Goal: Find specific page/section: Find specific page/section

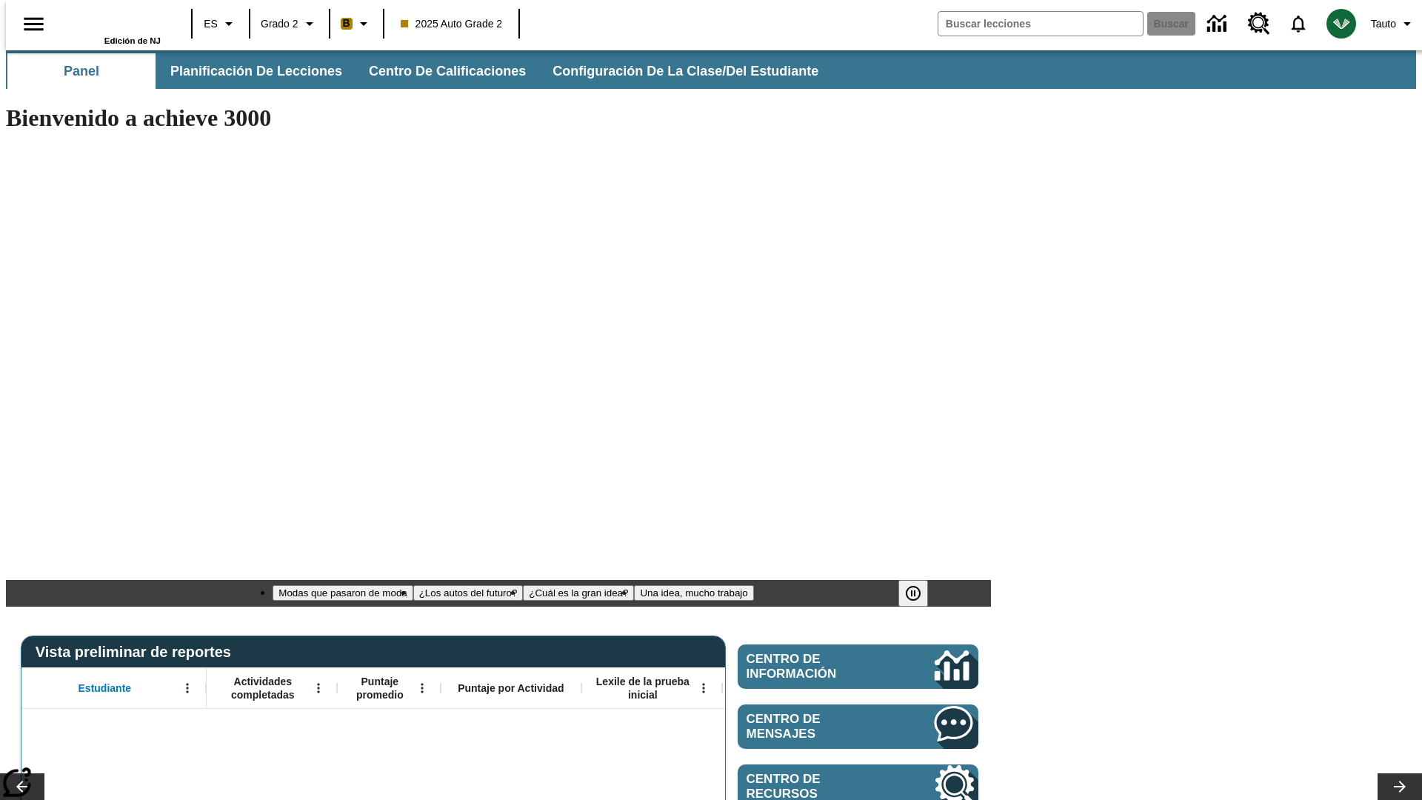
type input "-1"
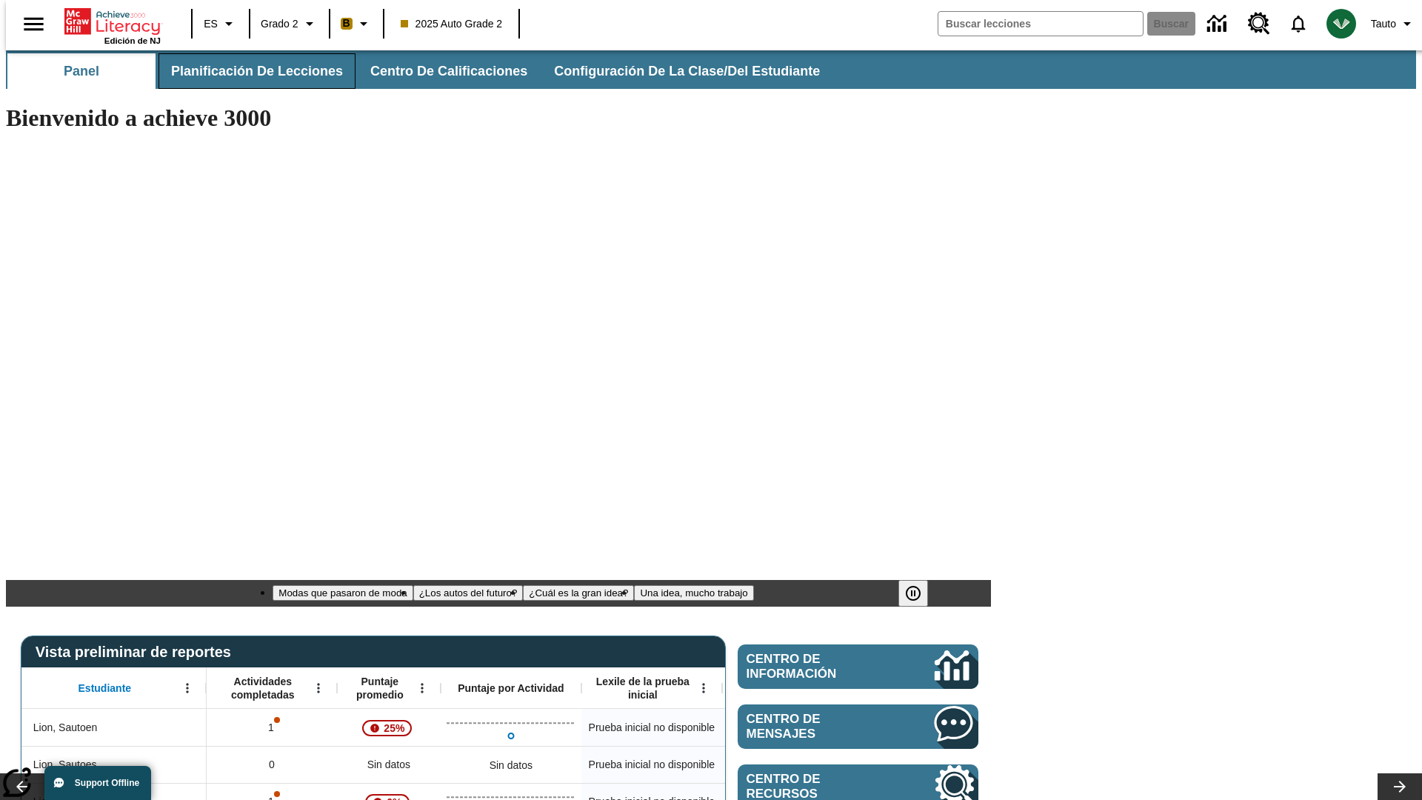
click at [248, 71] on span "Planificación de lecciones" at bounding box center [257, 71] width 172 height 17
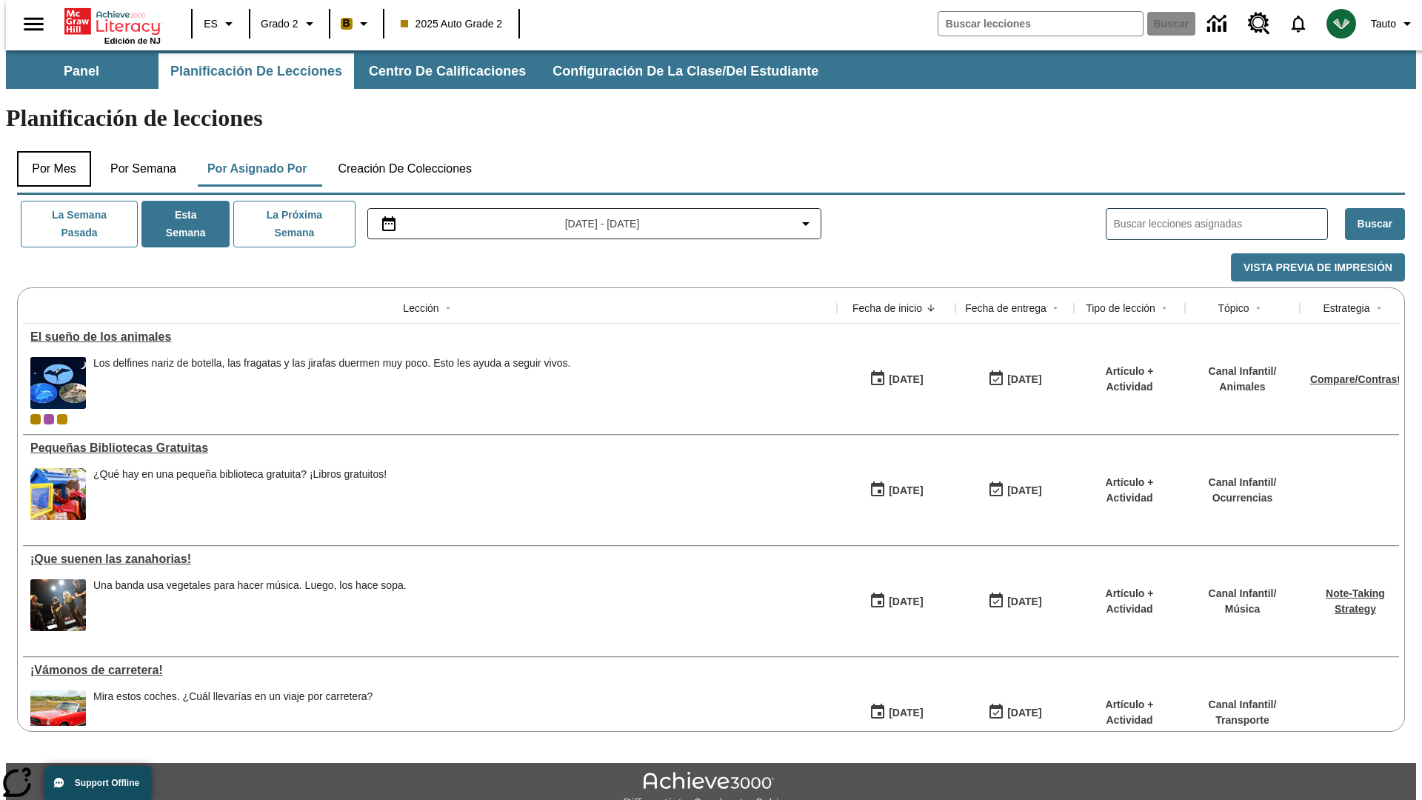
click at [48, 151] on button "Por mes" at bounding box center [54, 169] width 74 height 36
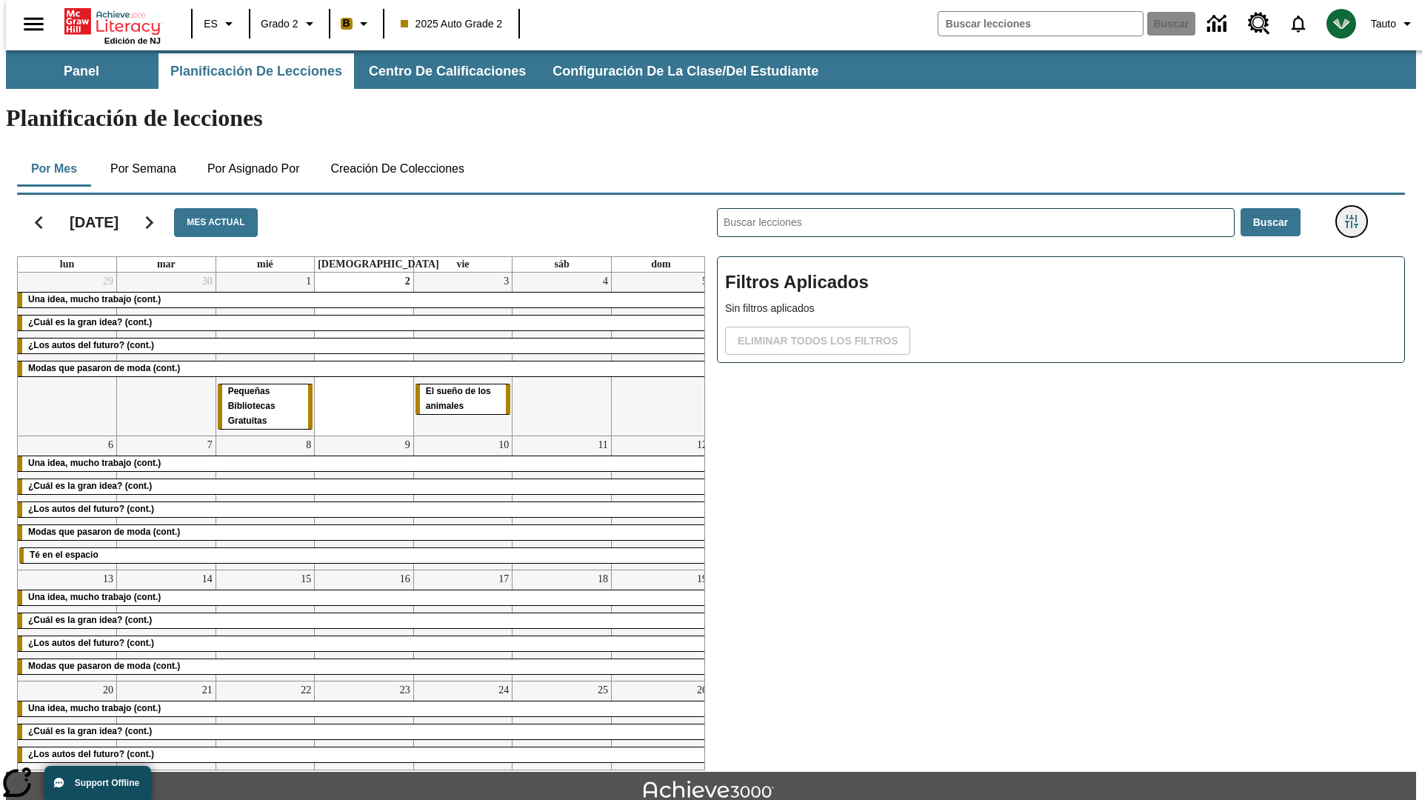
click at [1356, 215] on icon "Menú lateral de filtros" at bounding box center [1351, 221] width 13 height 13
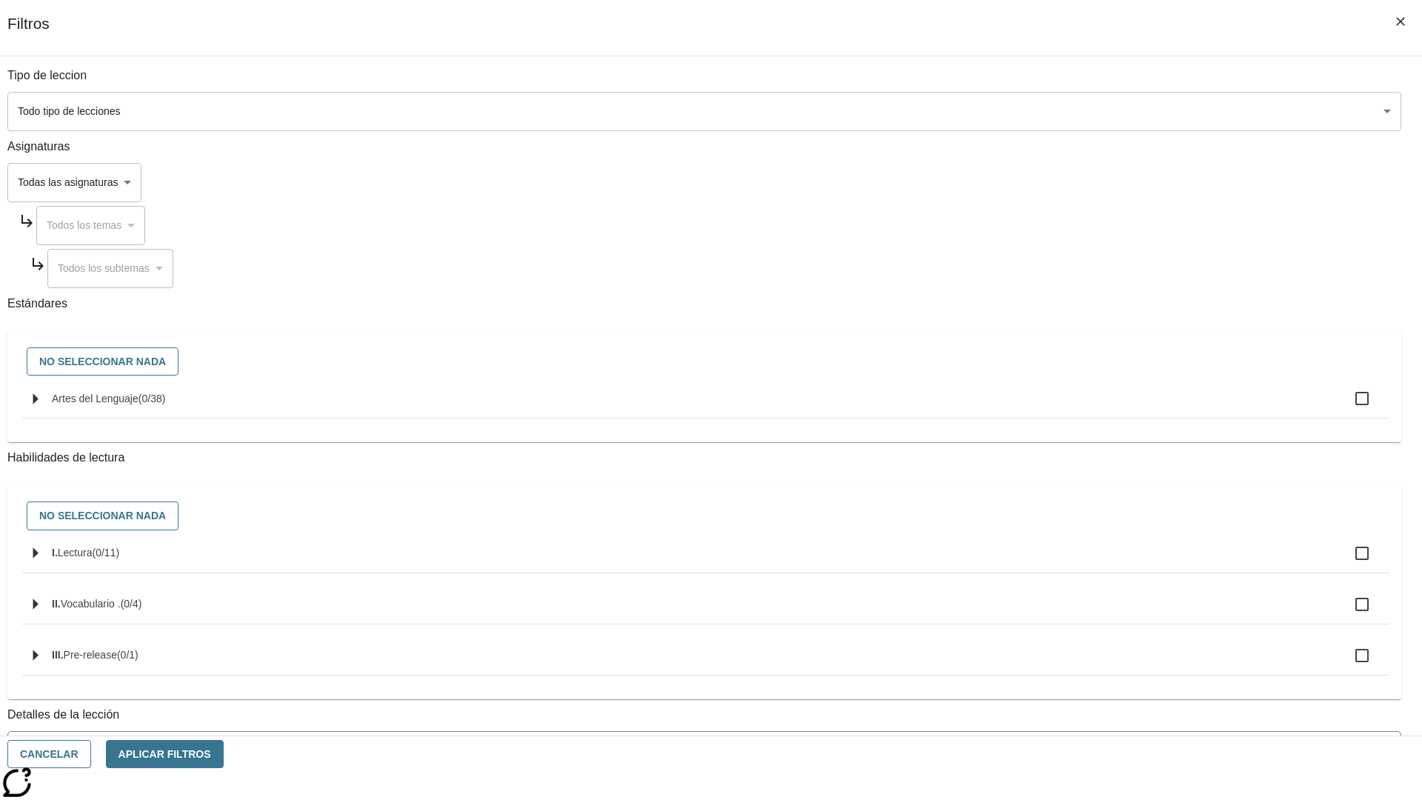
click at [1066, 111] on body "[MEDICAL_DATA] al contenido principal Edición de NJ ES Grado 2 B 2025 Auto Grad…" at bounding box center [711, 458] width 1410 height 817
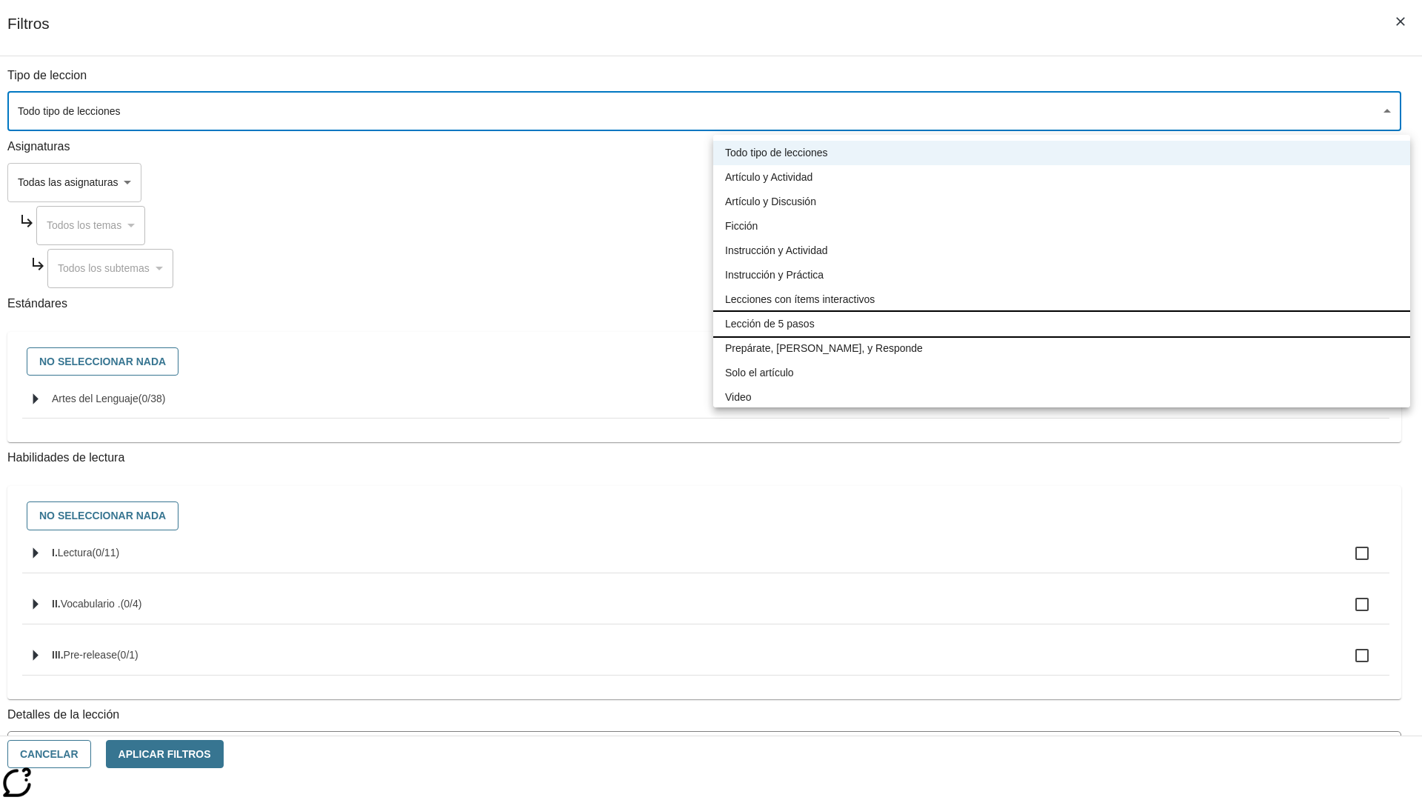
click at [1061, 324] on li "Lección de 5 pasos" at bounding box center [1061, 324] width 697 height 24
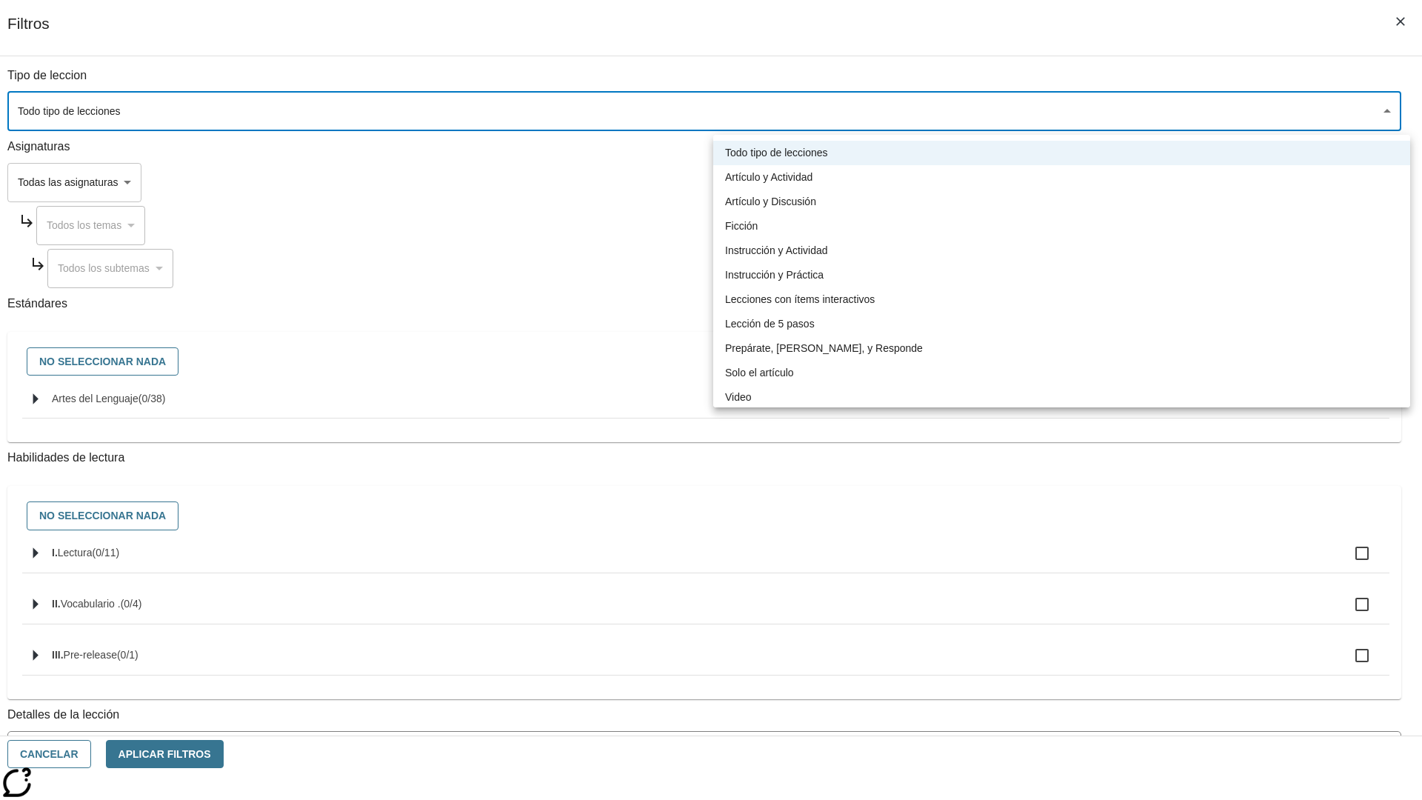
type input "1"
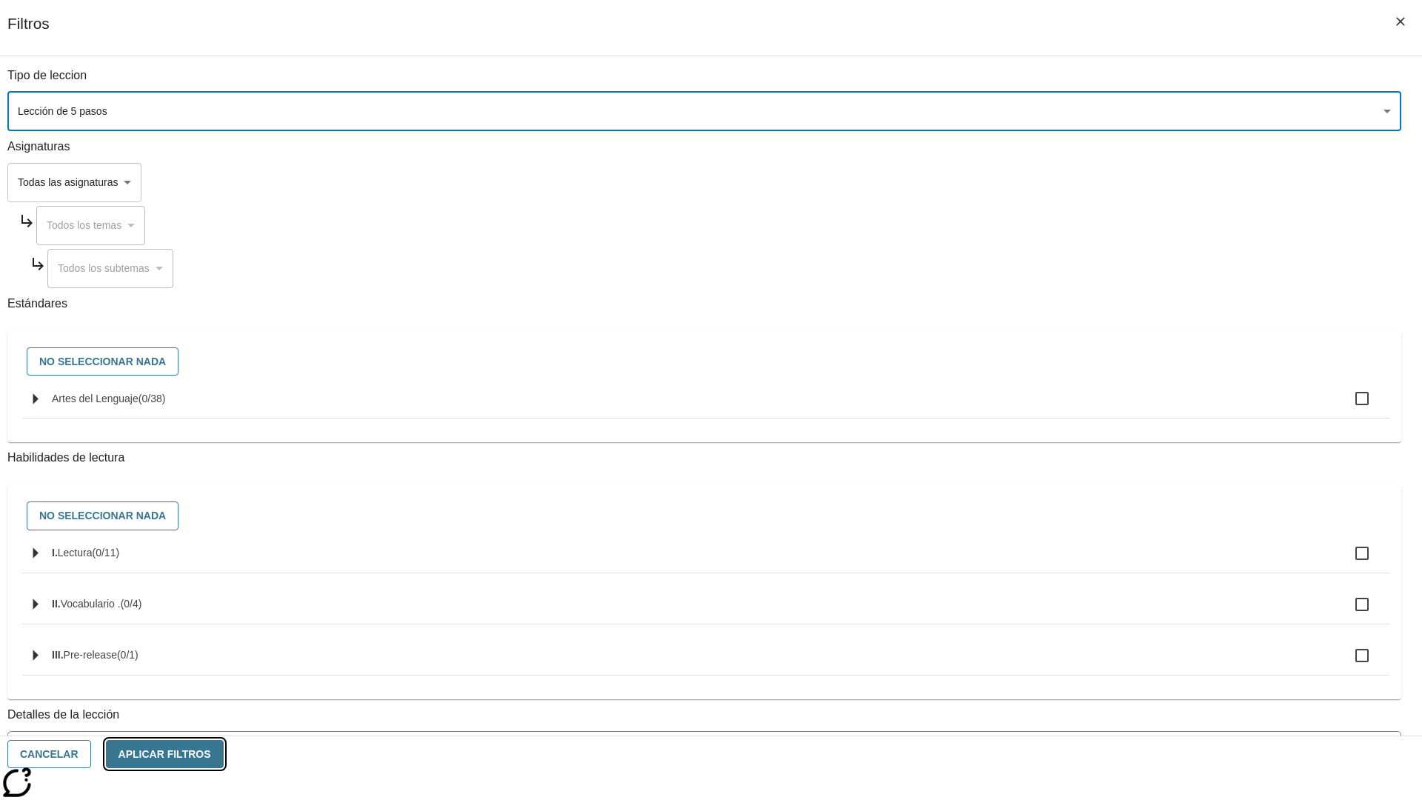
click at [224, 754] on button "Aplicar Filtros" at bounding box center [165, 754] width 118 height 29
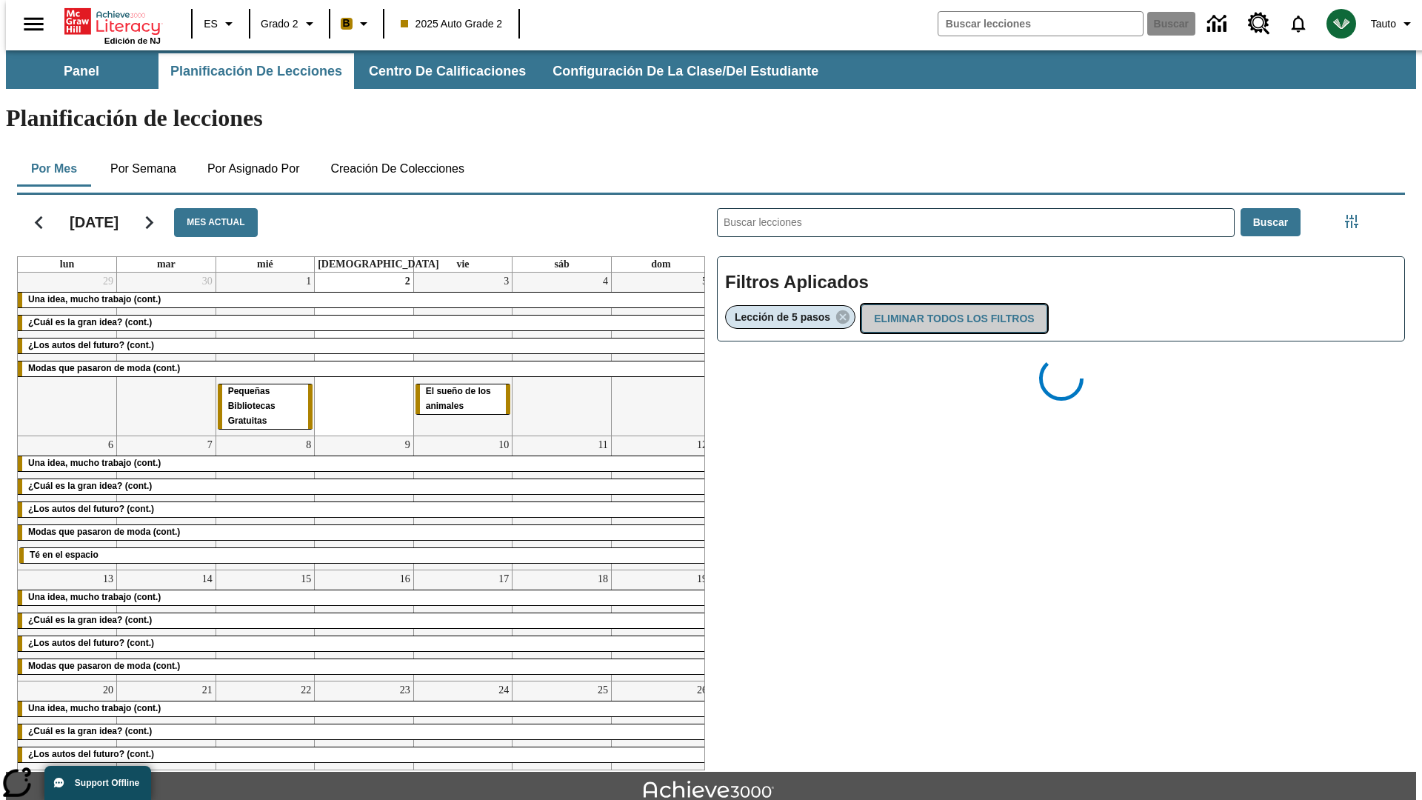
click at [951, 304] on button "Eliminar todos los filtros" at bounding box center [953, 318] width 185 height 29
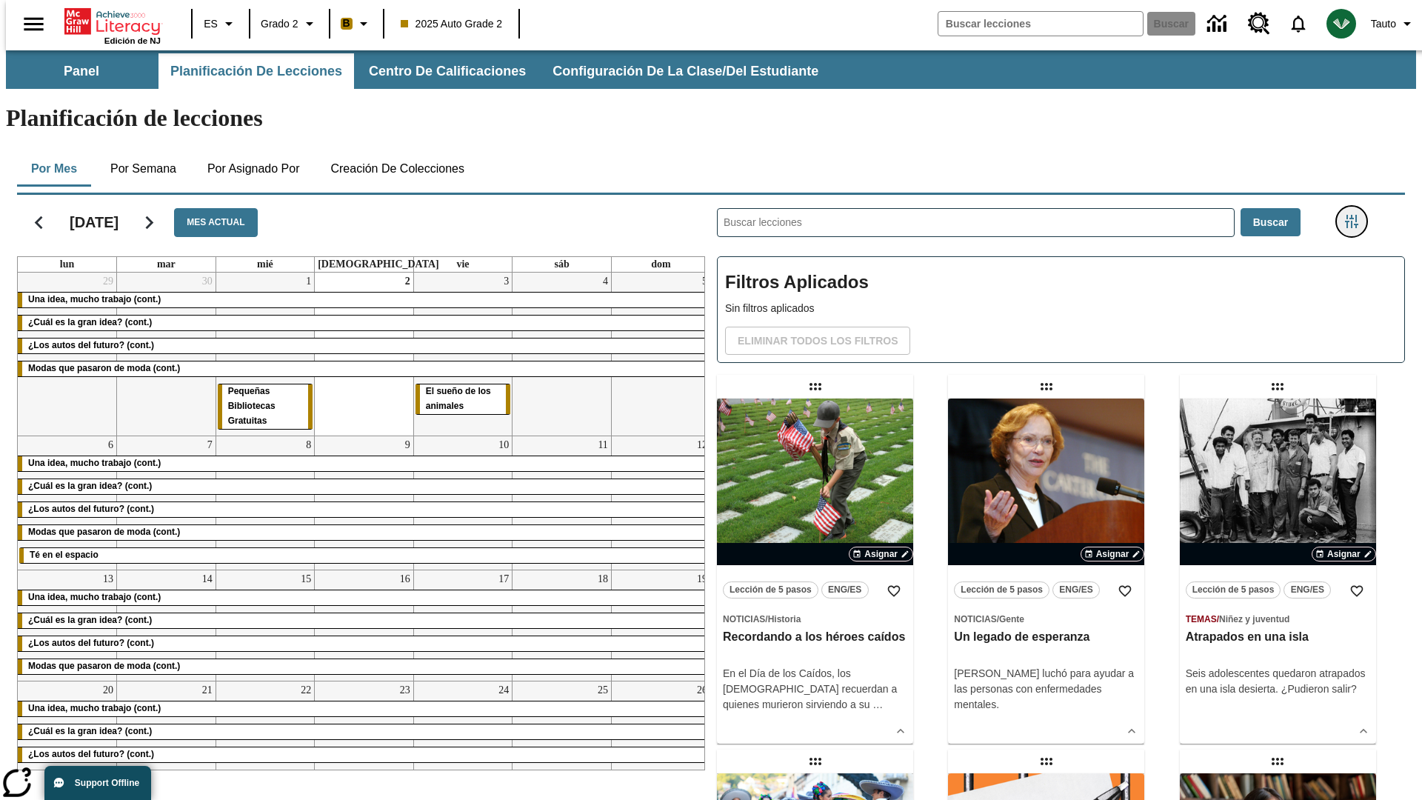
click at [1356, 215] on icon "Menú lateral de filtros" at bounding box center [1351, 221] width 13 height 13
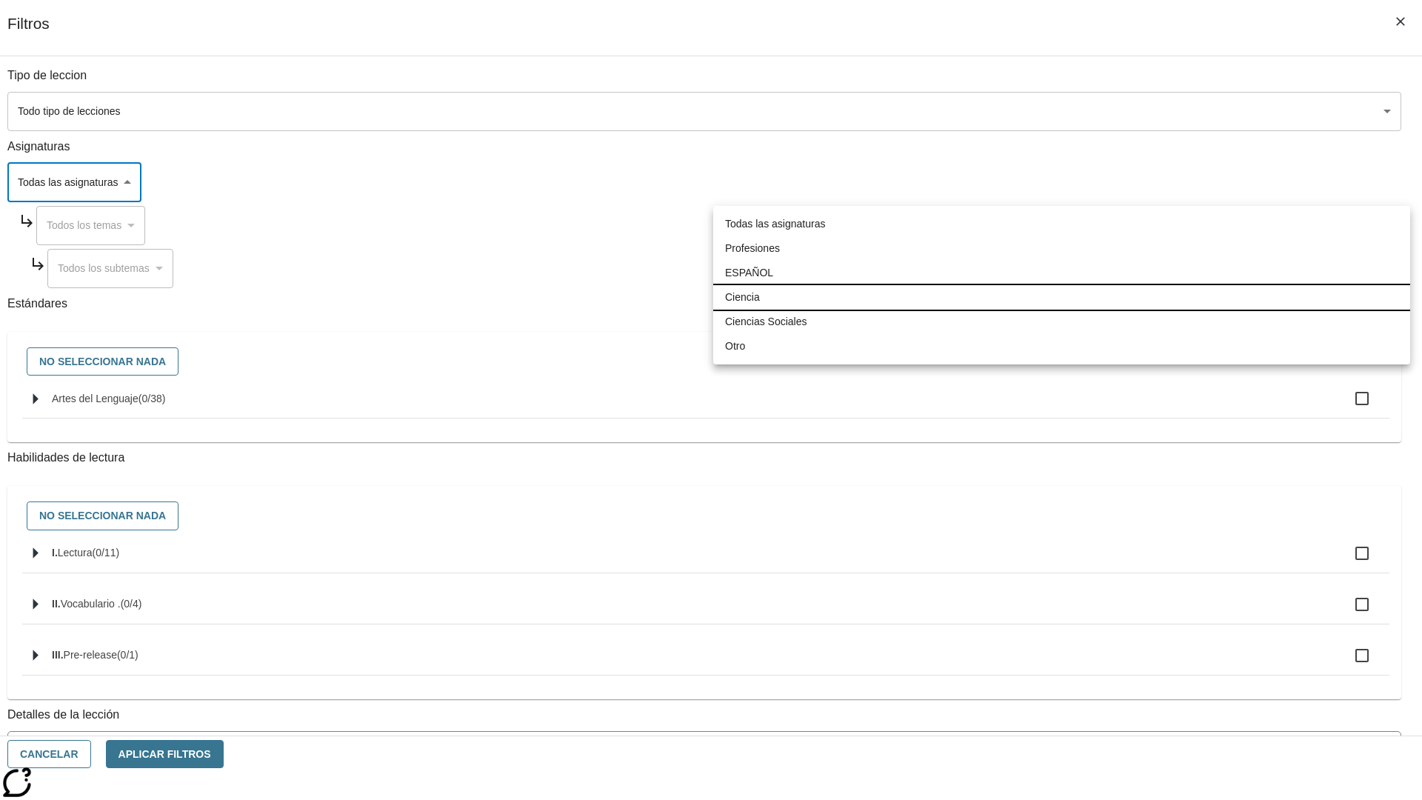
click at [1061, 297] on li "Ciencia" at bounding box center [1061, 297] width 697 height 24
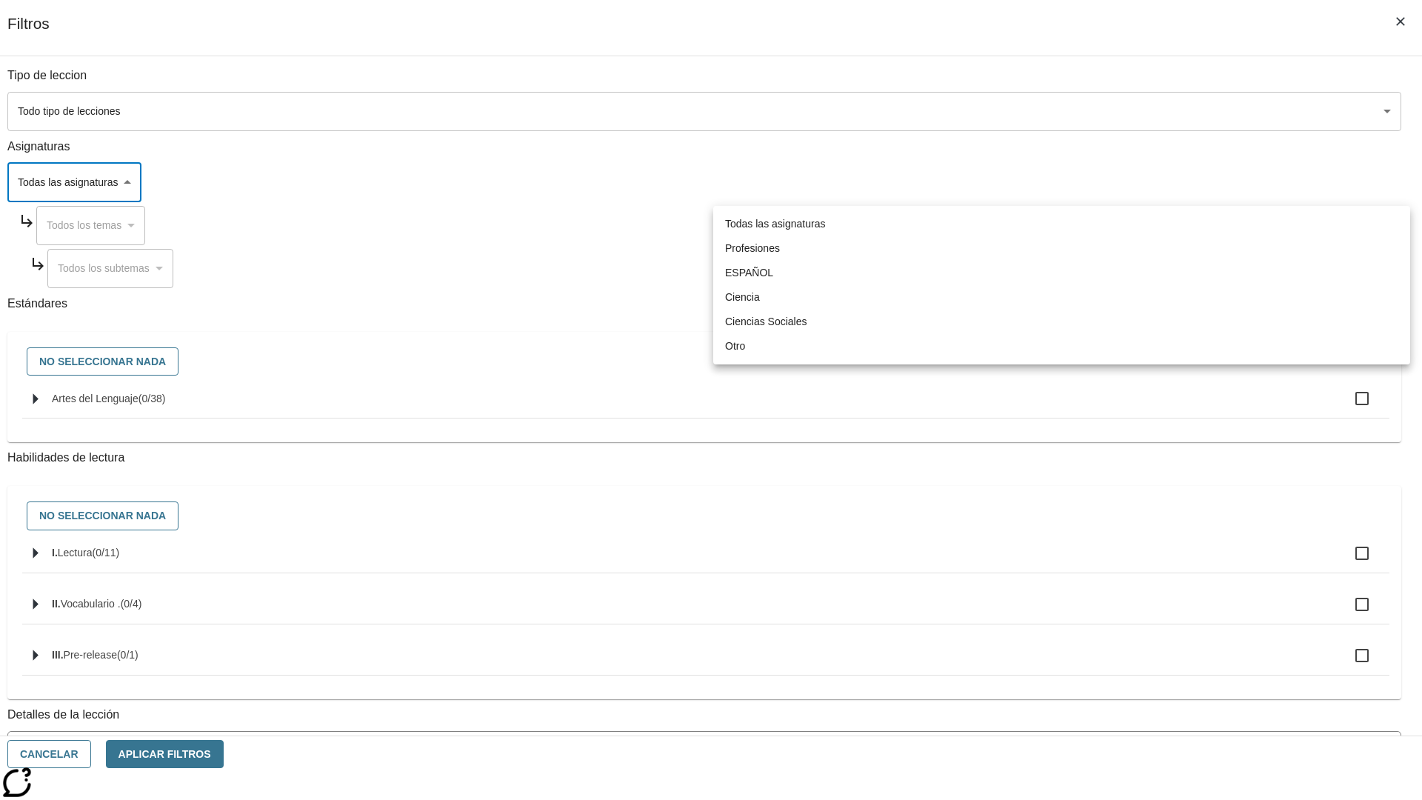
type input "2"
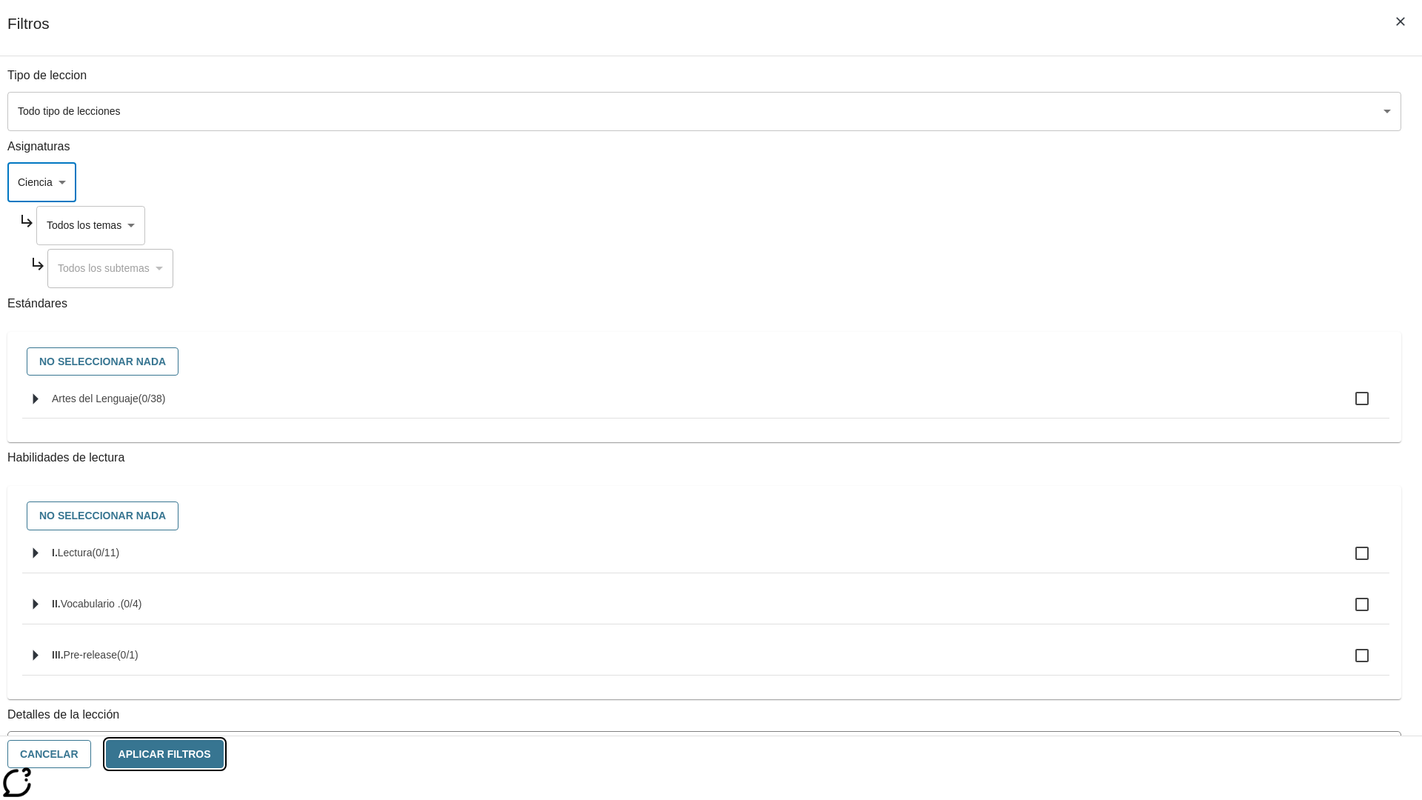
click at [224, 754] on button "Aplicar Filtros" at bounding box center [165, 754] width 118 height 29
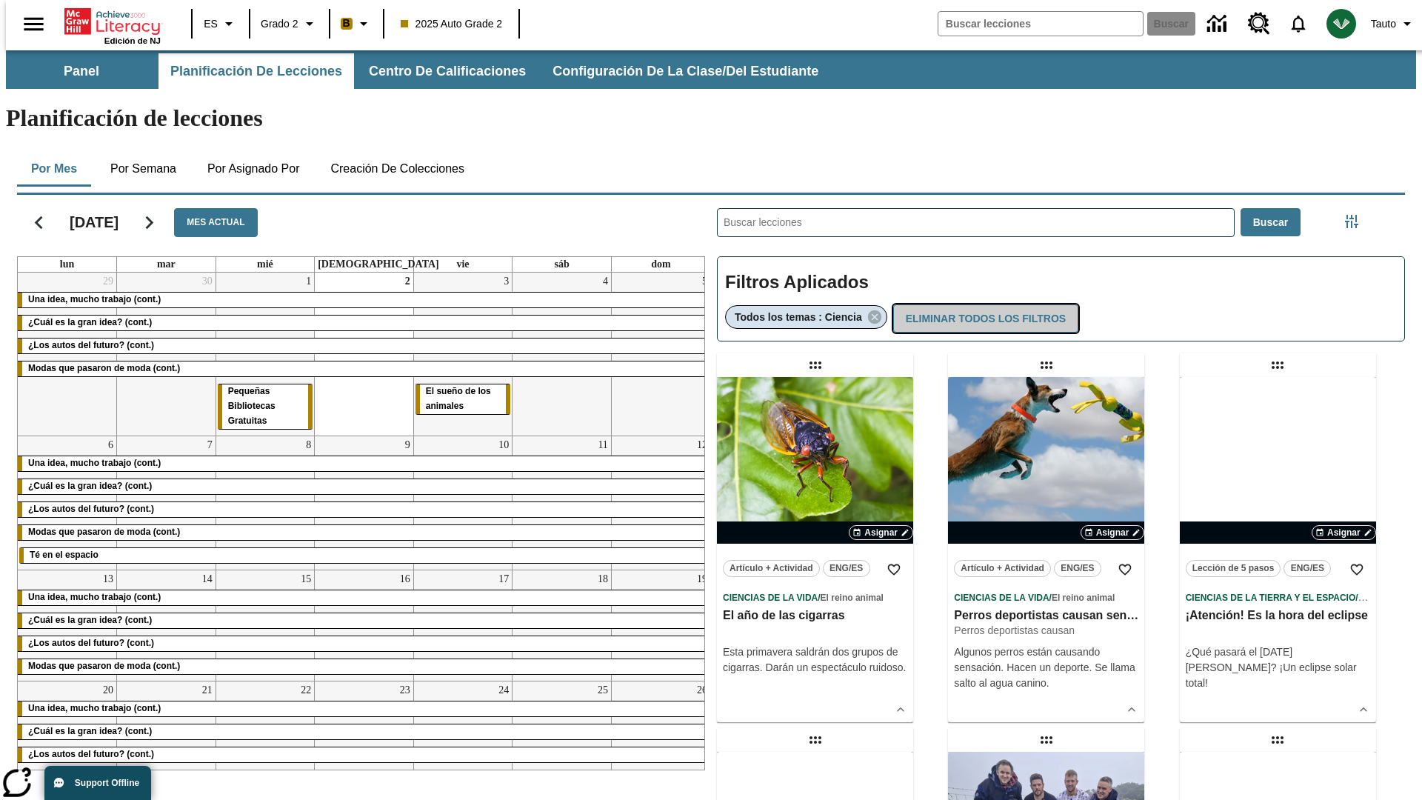
click at [983, 304] on button "Eliminar todos los filtros" at bounding box center [985, 318] width 185 height 29
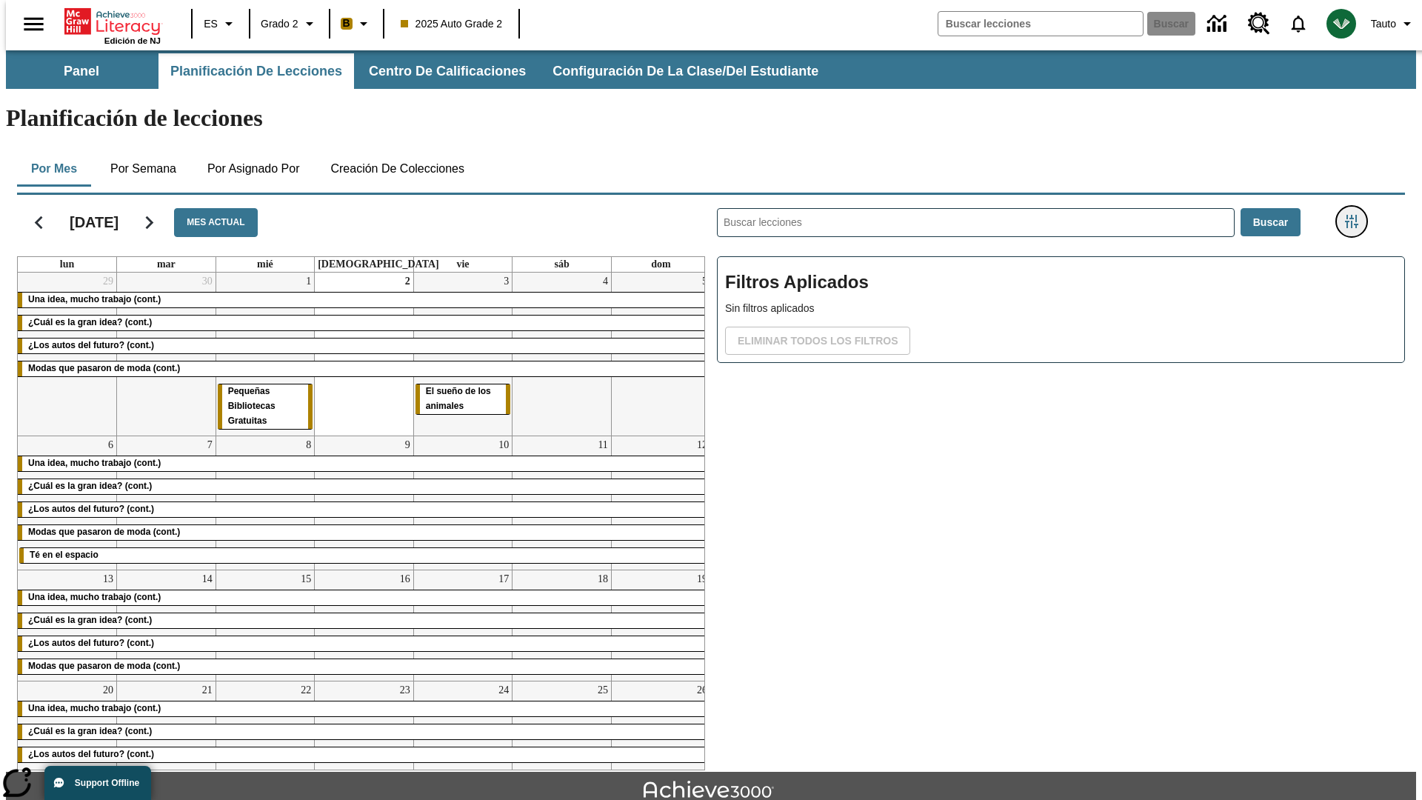
click at [1356, 215] on icon "Menú lateral de filtros" at bounding box center [1351, 221] width 13 height 13
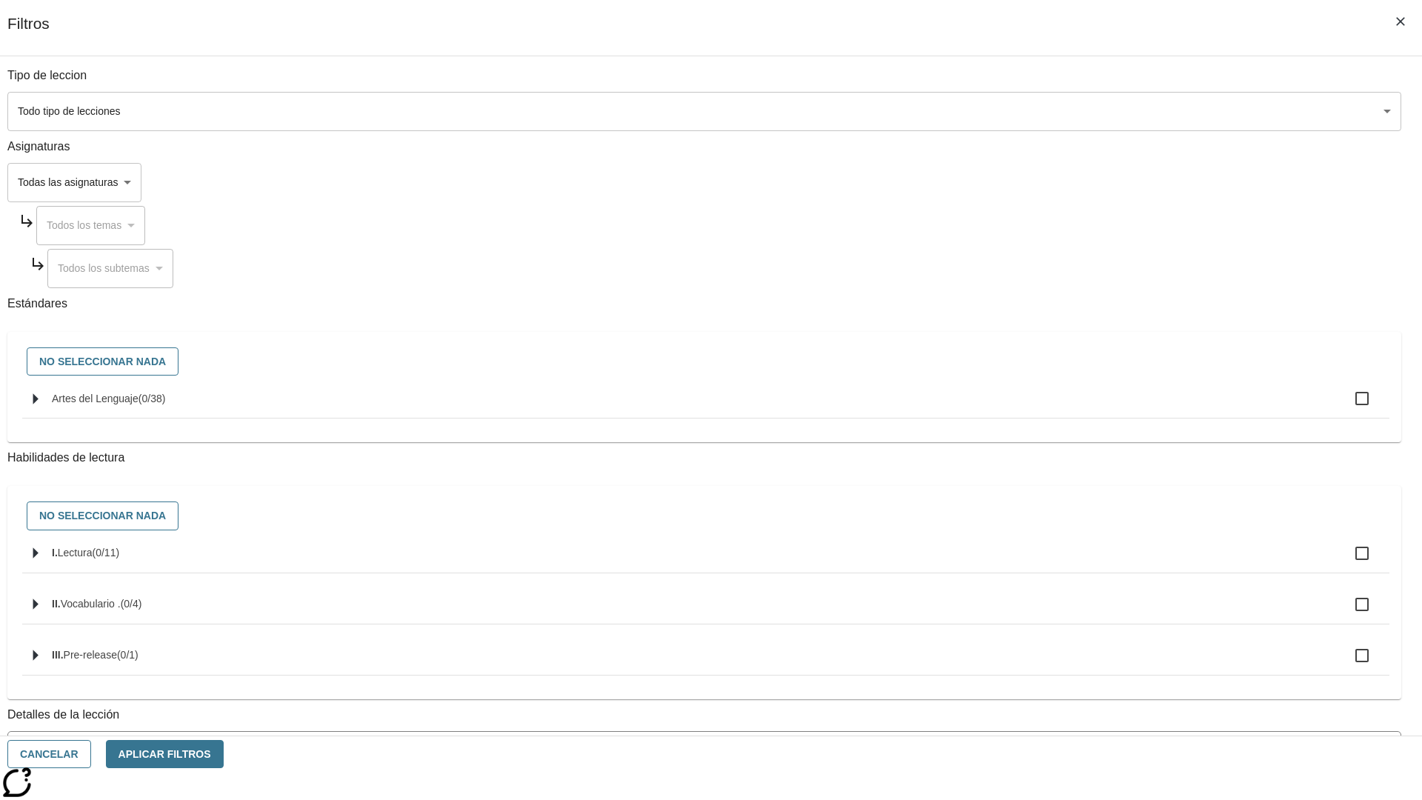
click at [138, 404] on span "Artes del Lenguaje" at bounding box center [95, 399] width 87 height 12
click at [1346, 407] on input "Artes del Lenguaje ( 0 / 38 )" at bounding box center [1361, 398] width 31 height 31
checkbox input "true"
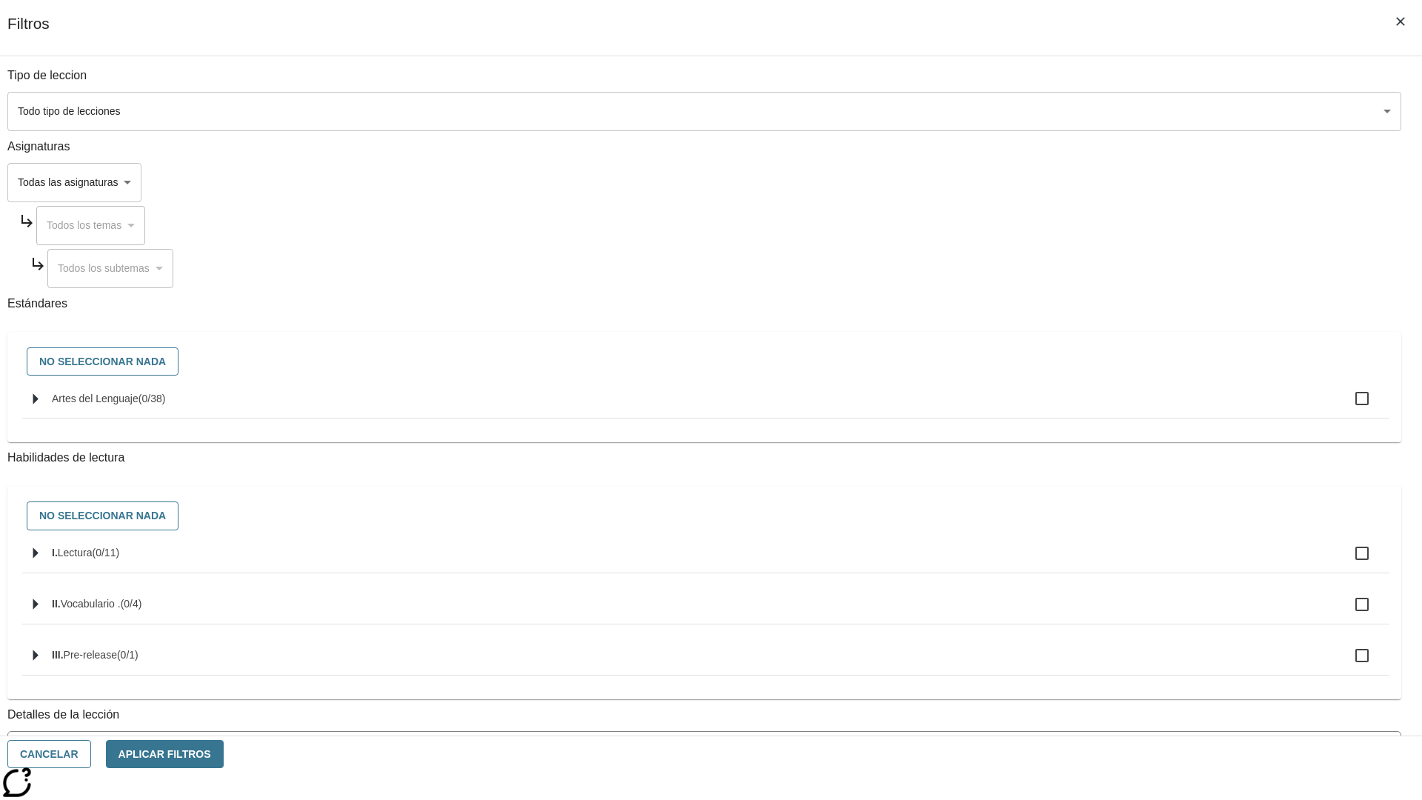
checkbox input "true"
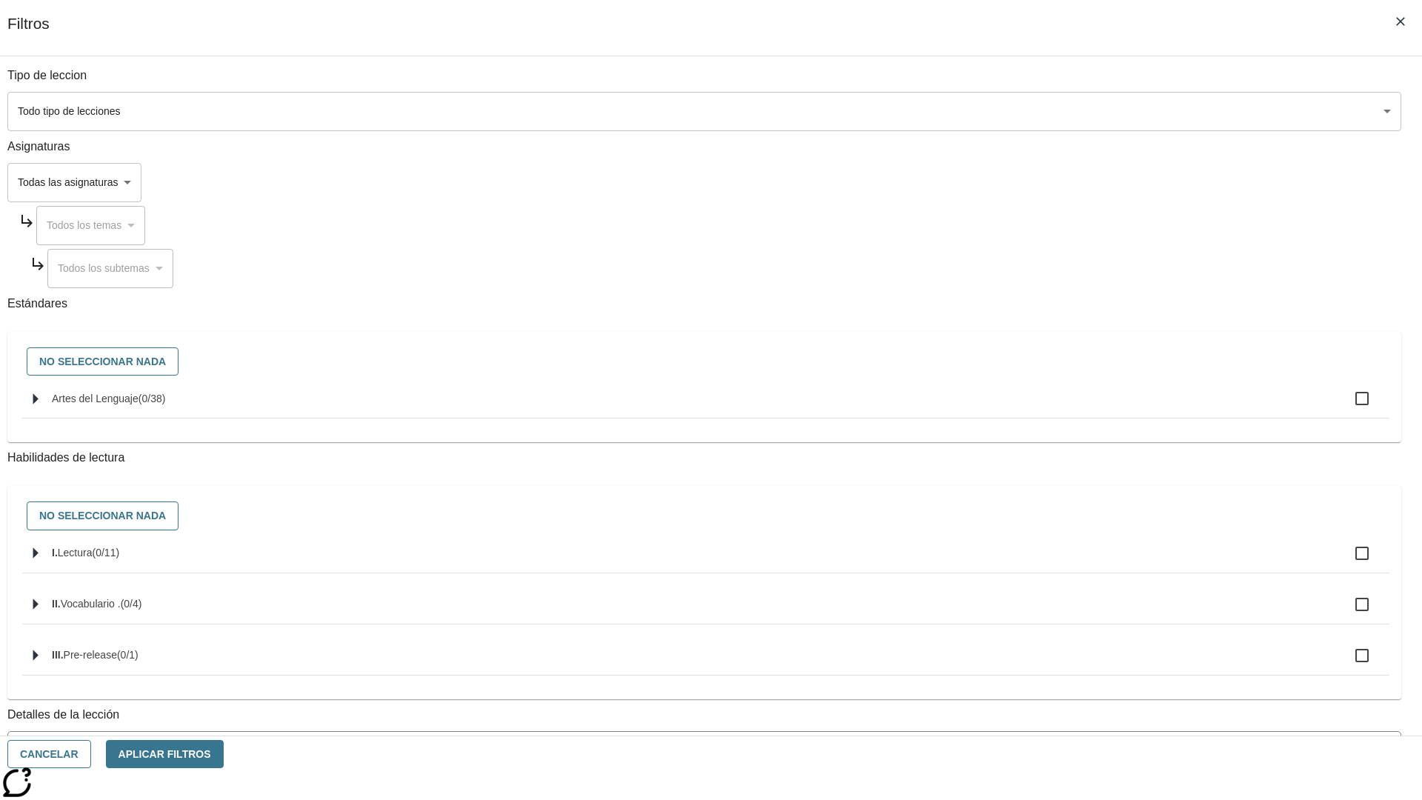
checkbox input "true"
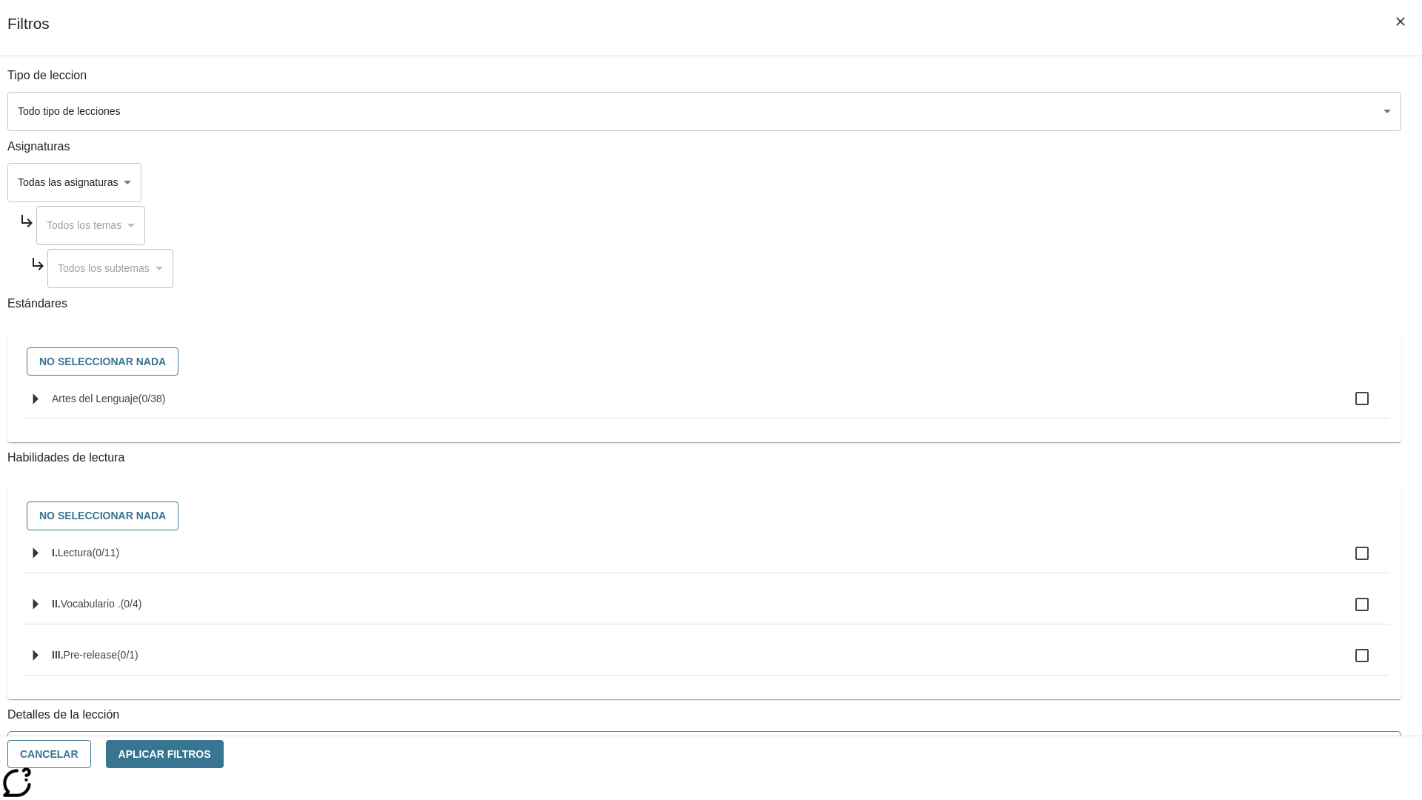
checkbox input "true"
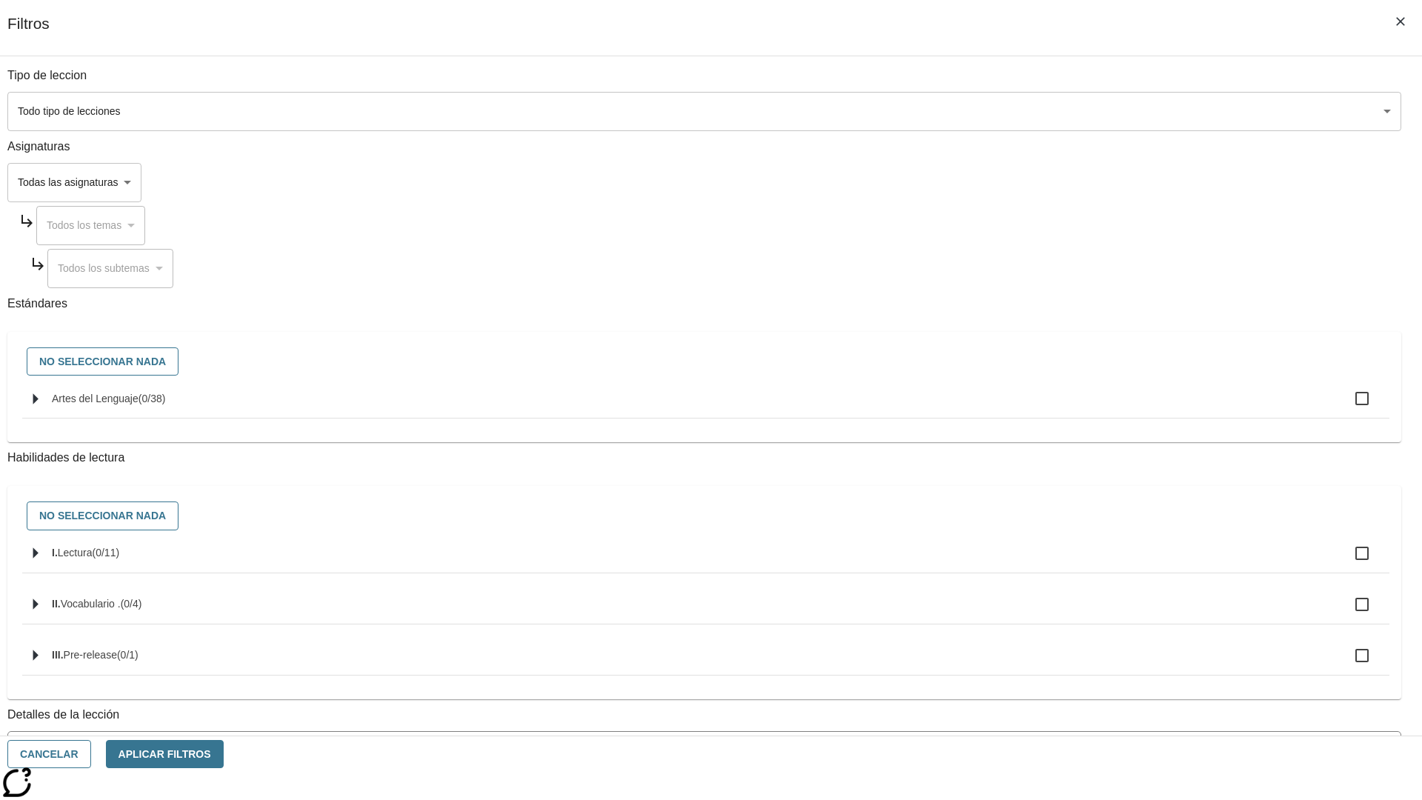
checkbox input "true"
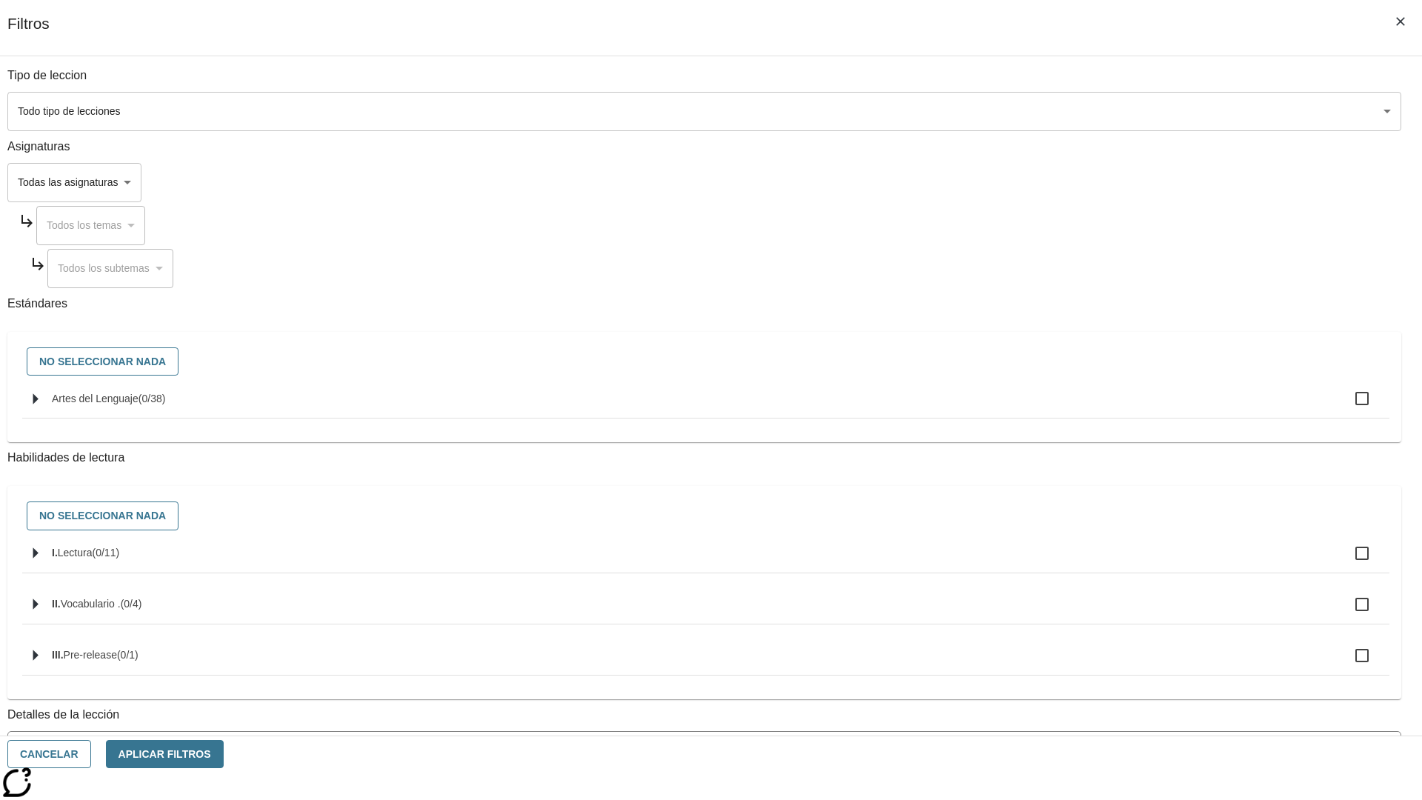
checkbox input "true"
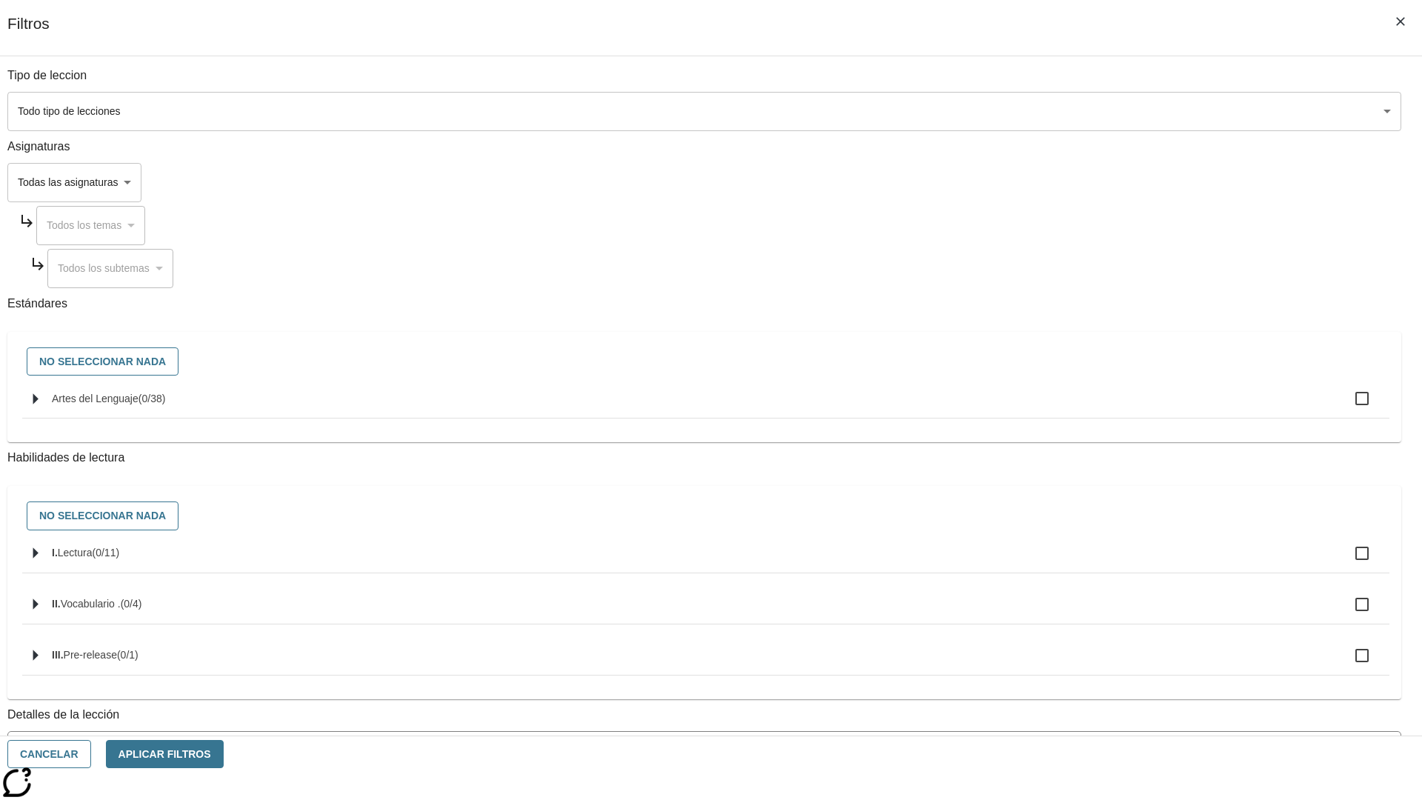
checkbox input "true"
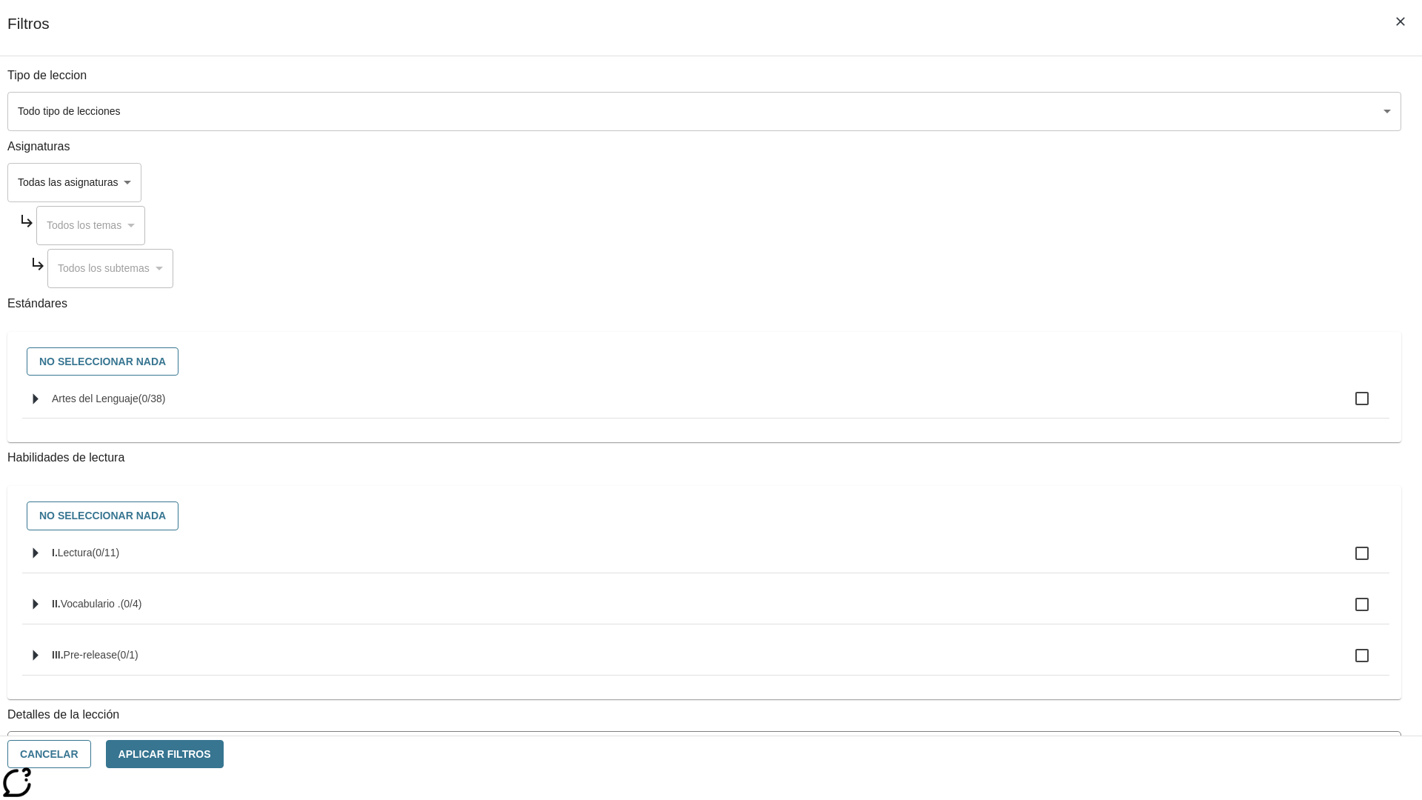
checkbox input "true"
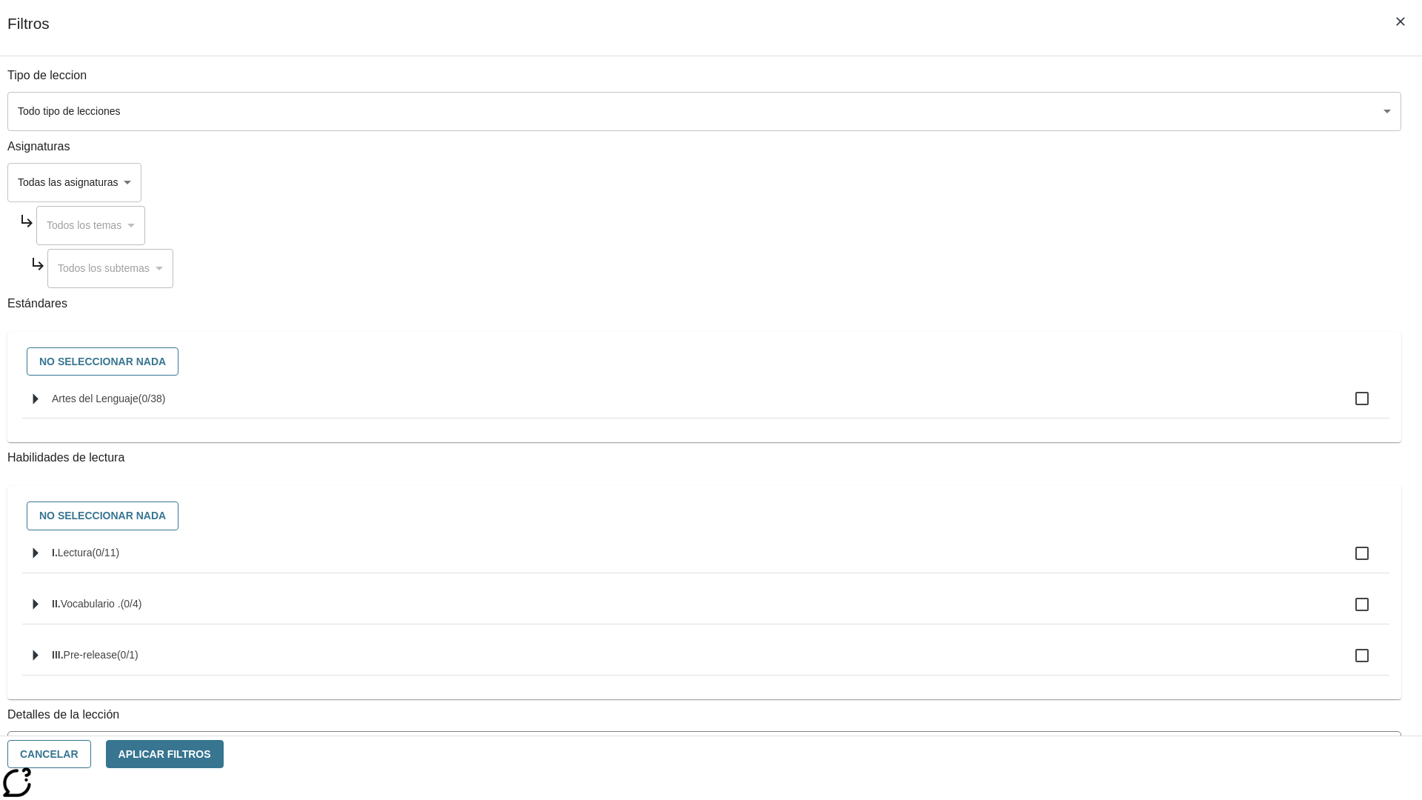
checkbox input "true"
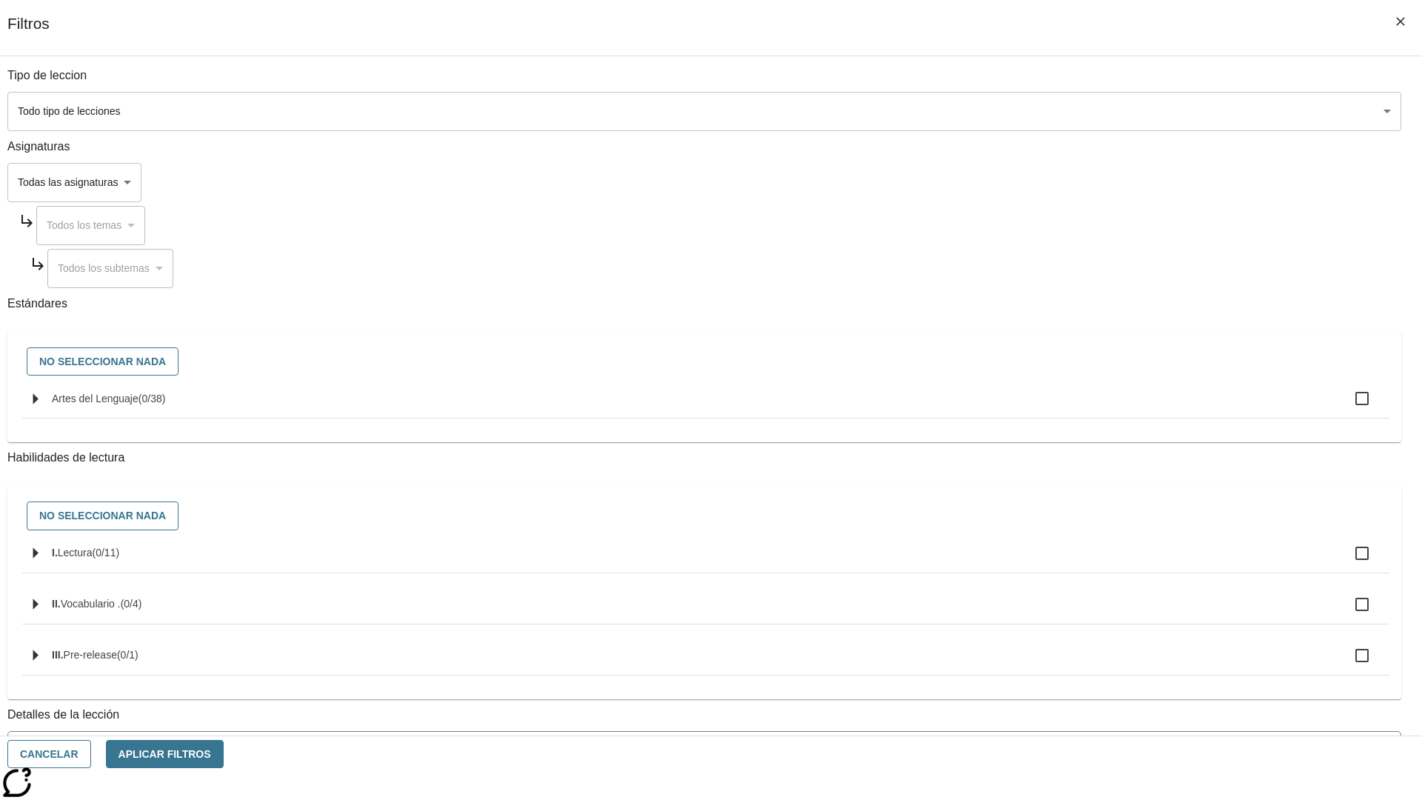
checkbox input "true"
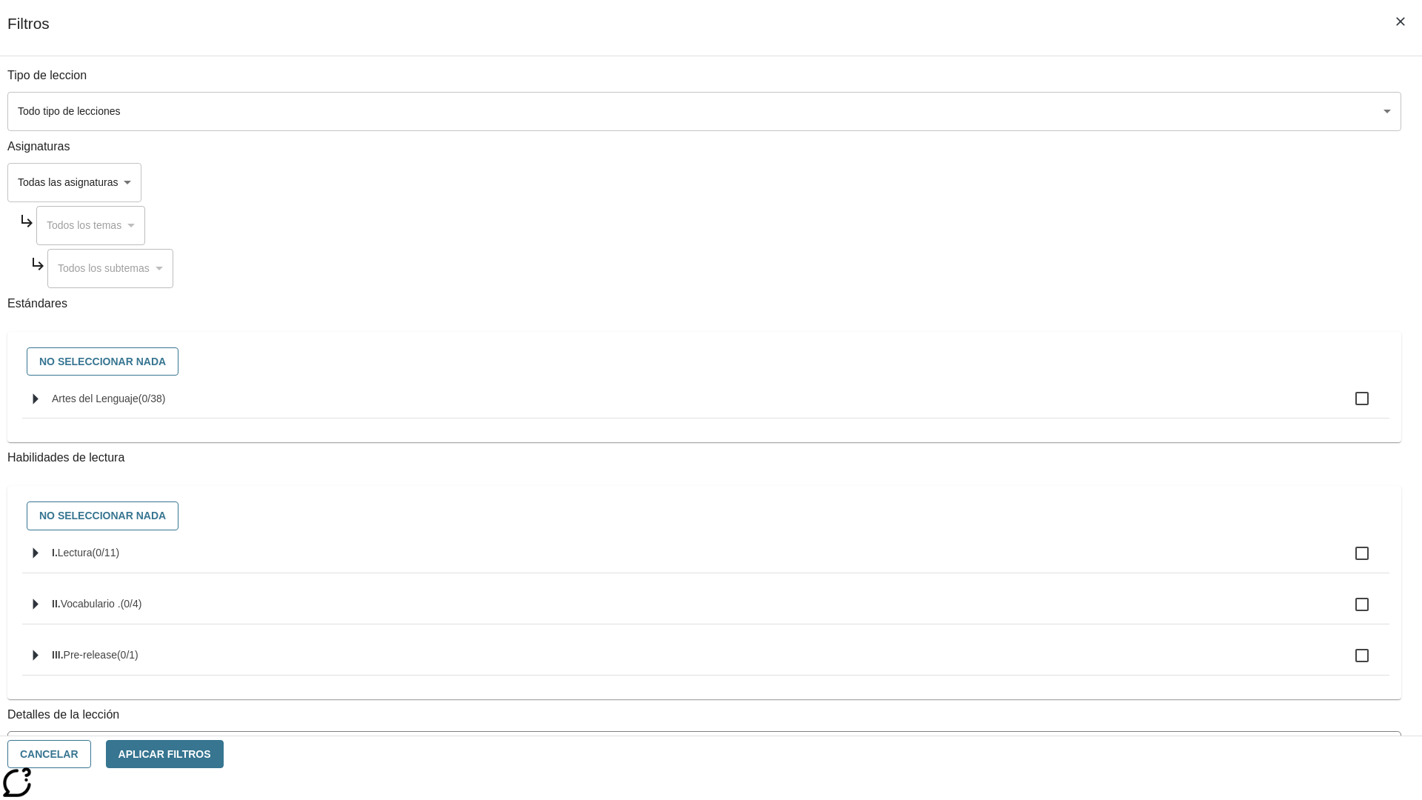
checkbox input "true"
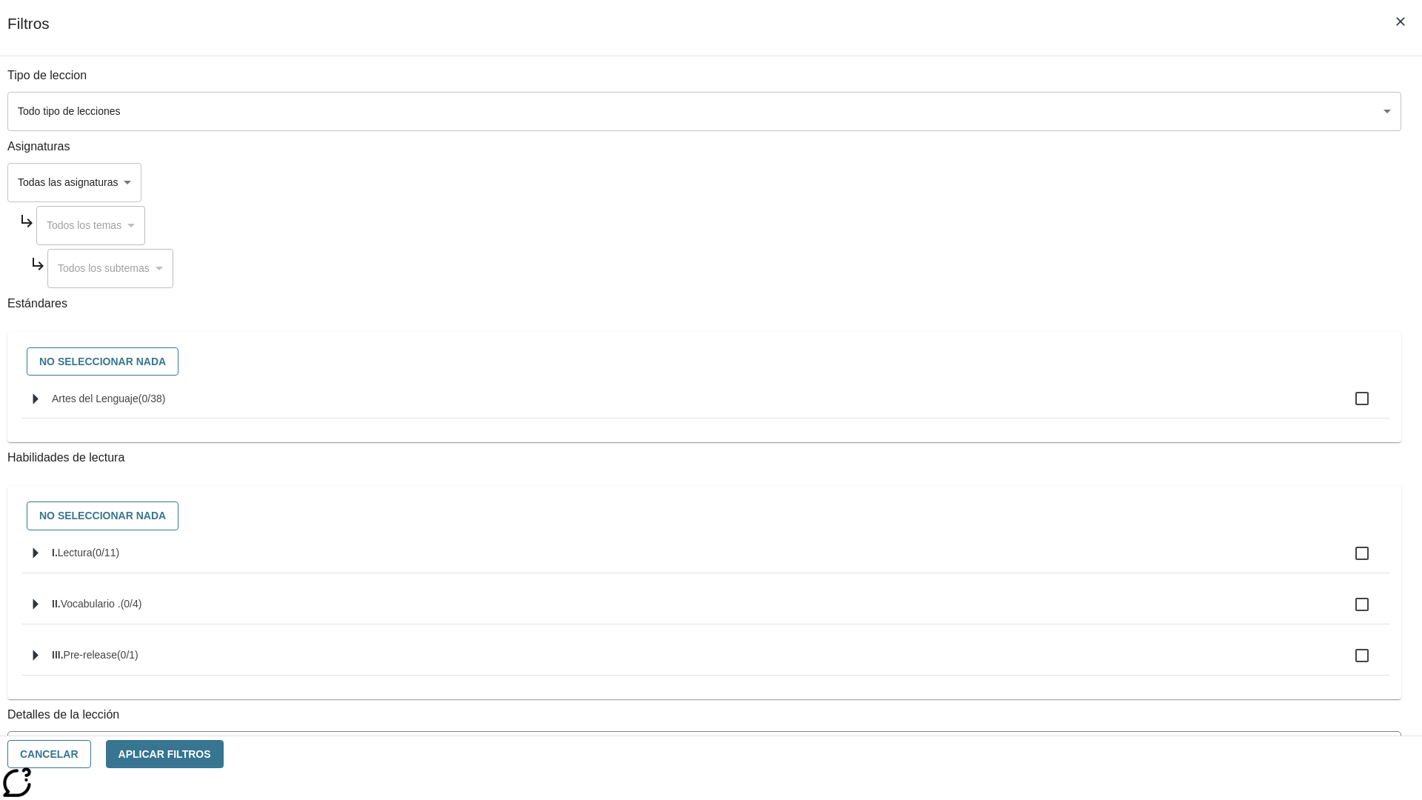
checkbox input "true"
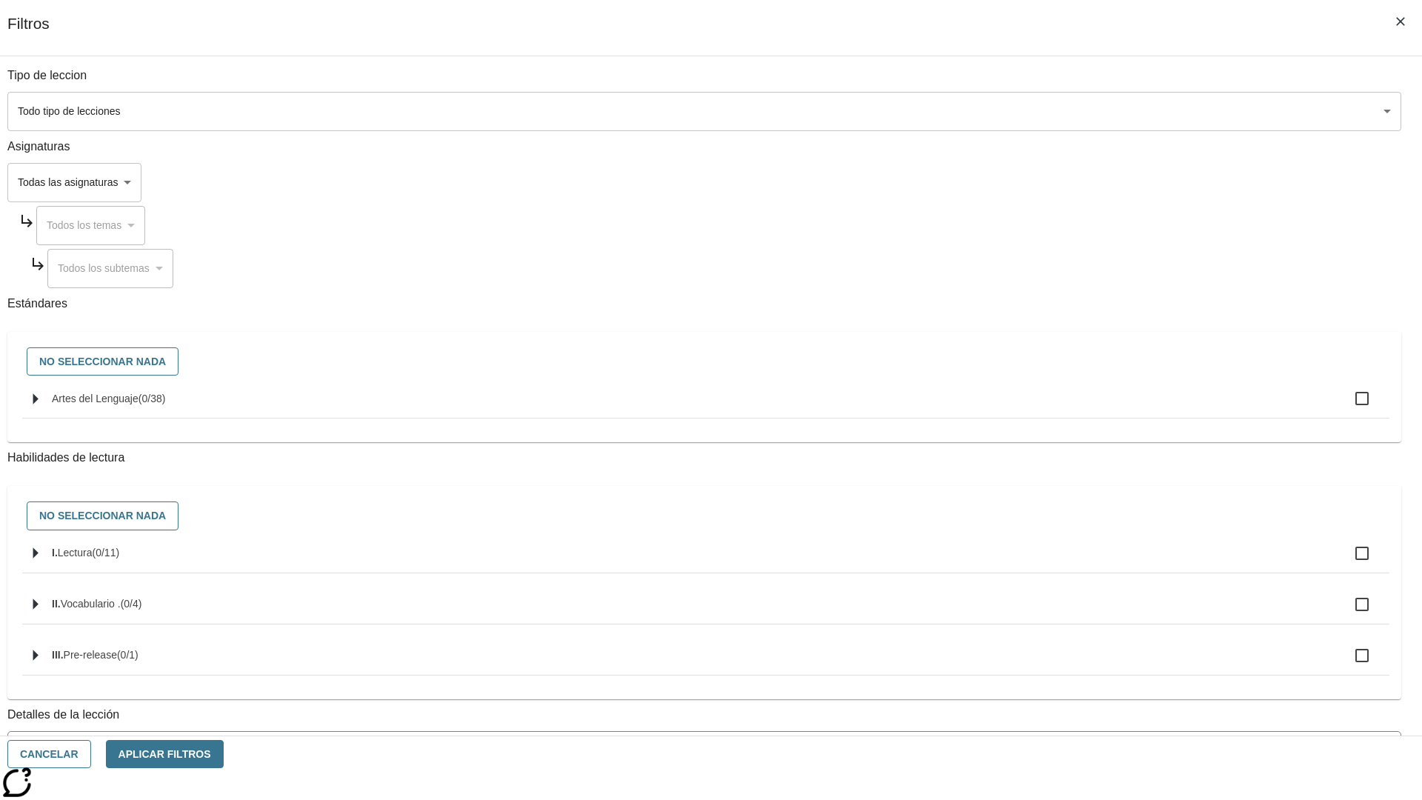
checkbox input "true"
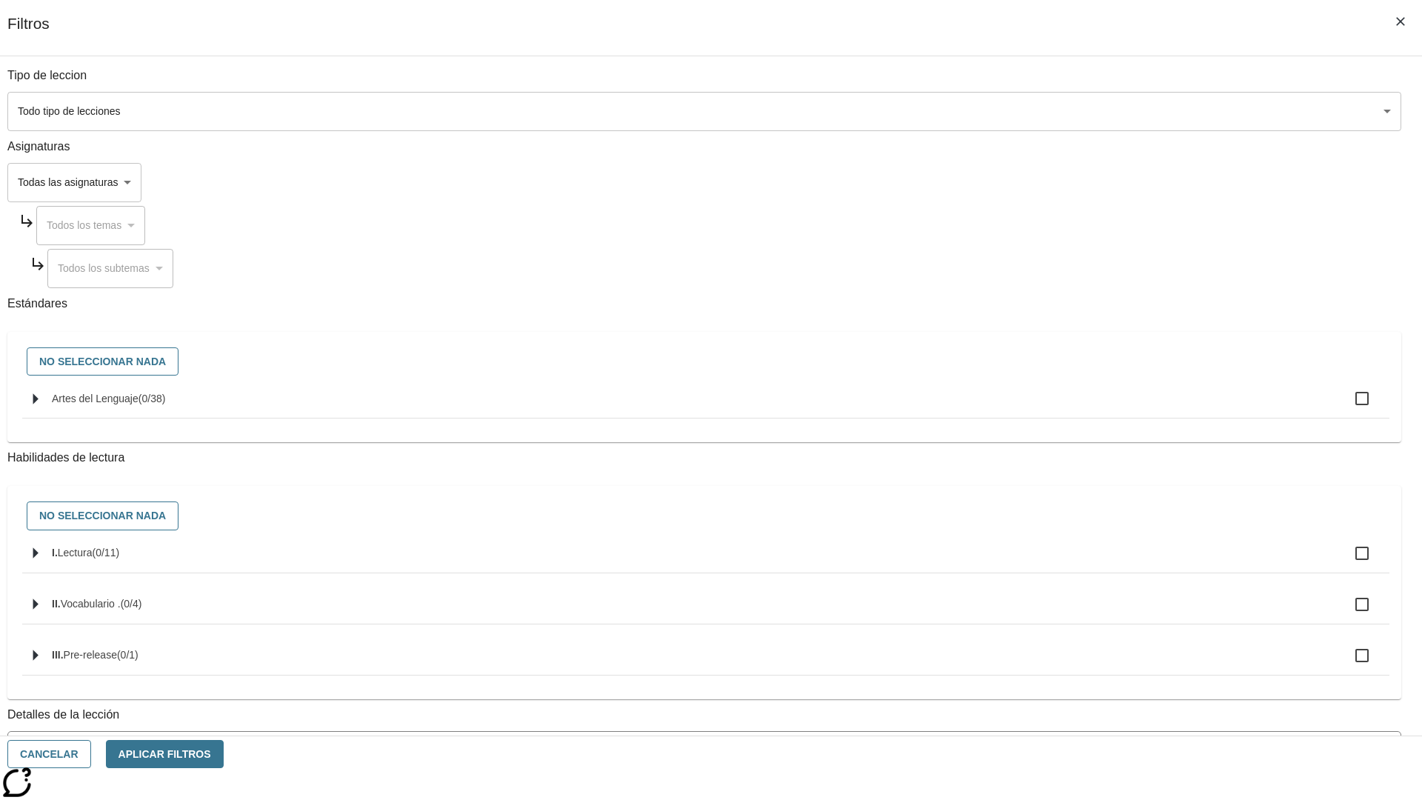
checkbox input "true"
click at [224, 754] on button "Aplicar Filtros" at bounding box center [165, 754] width 118 height 29
